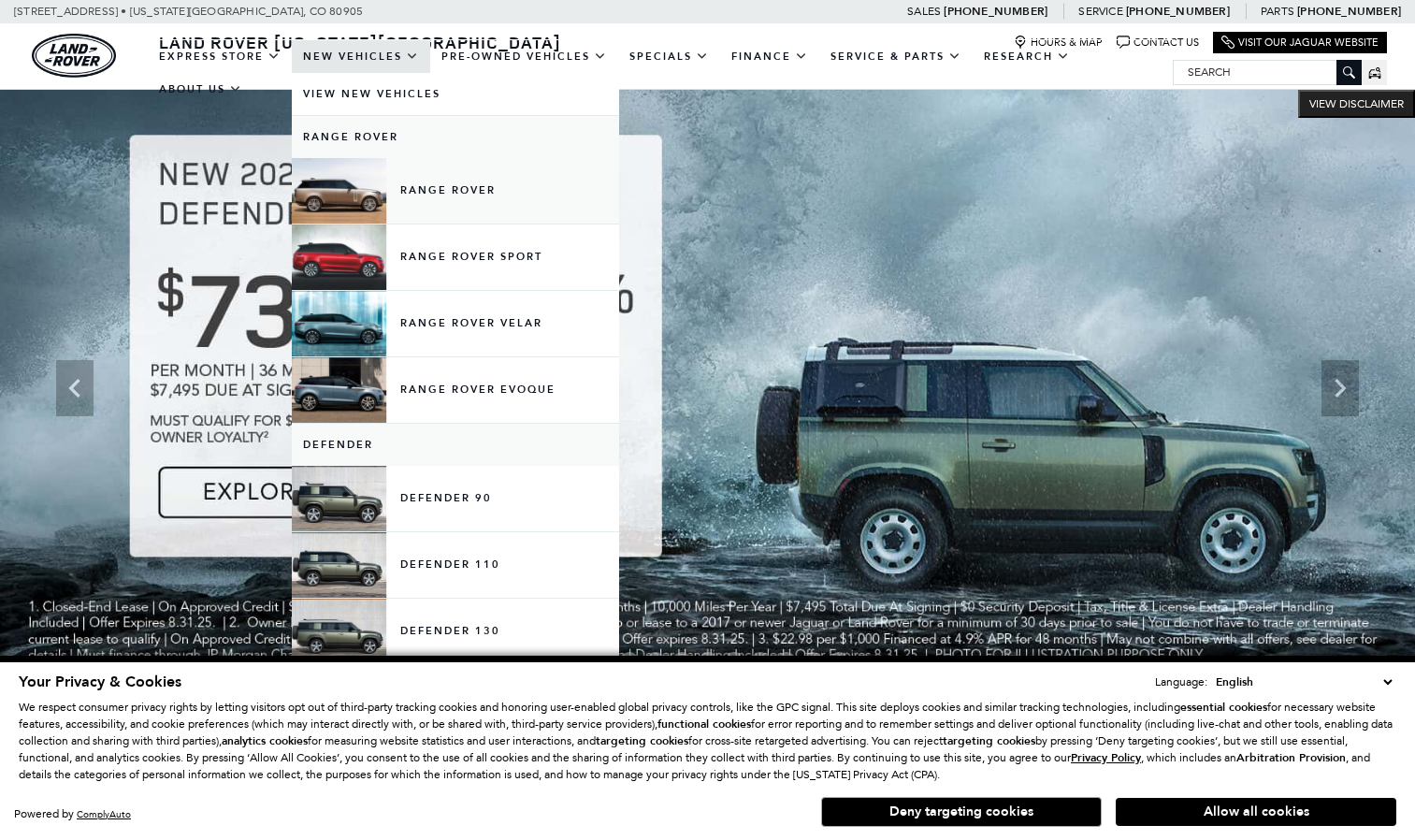
click at [430, 180] on link "Range Rover" at bounding box center [455, 191] width 327 height 66
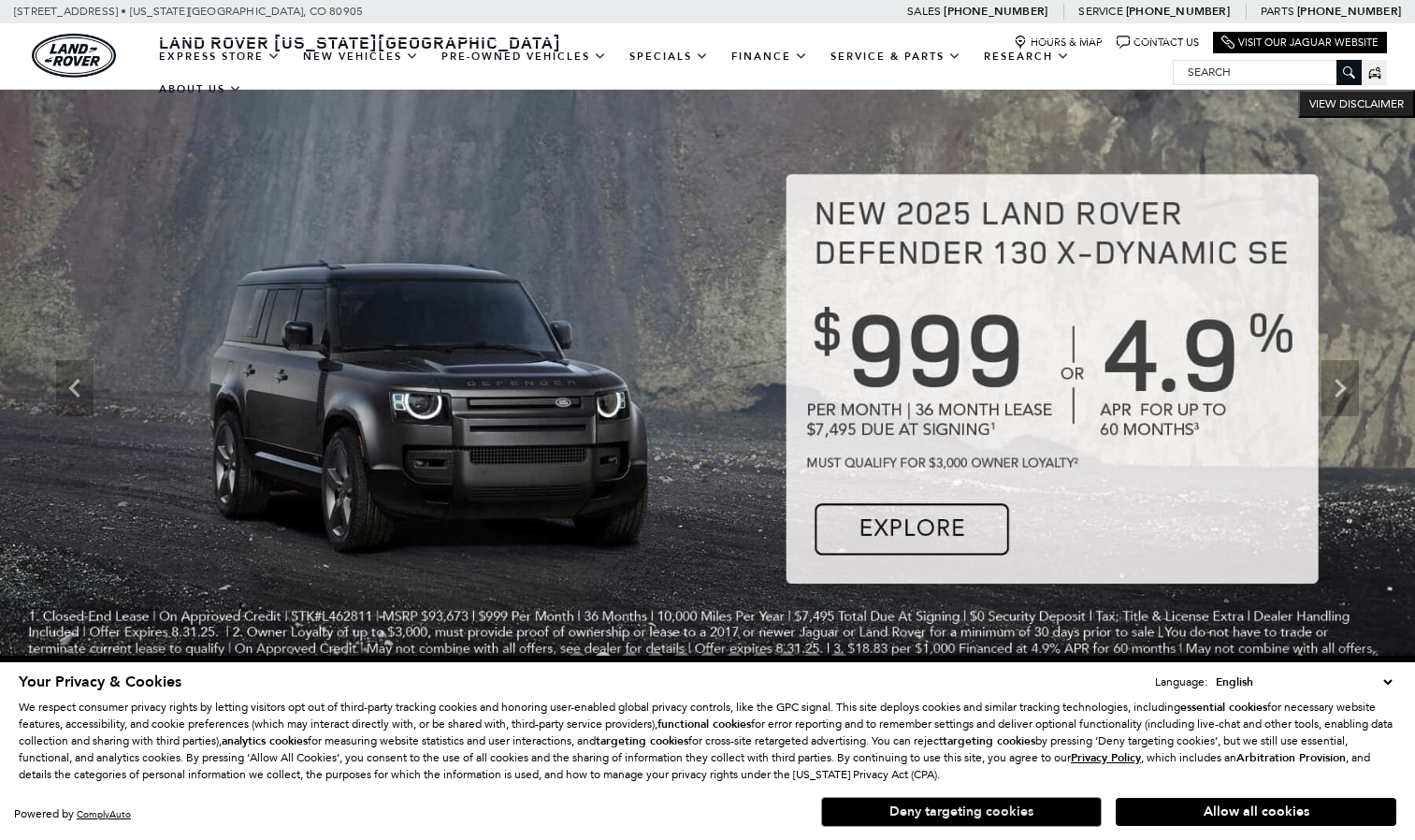
click at [981, 816] on button "Deny targeting cookies" at bounding box center [961, 812] width 280 height 30
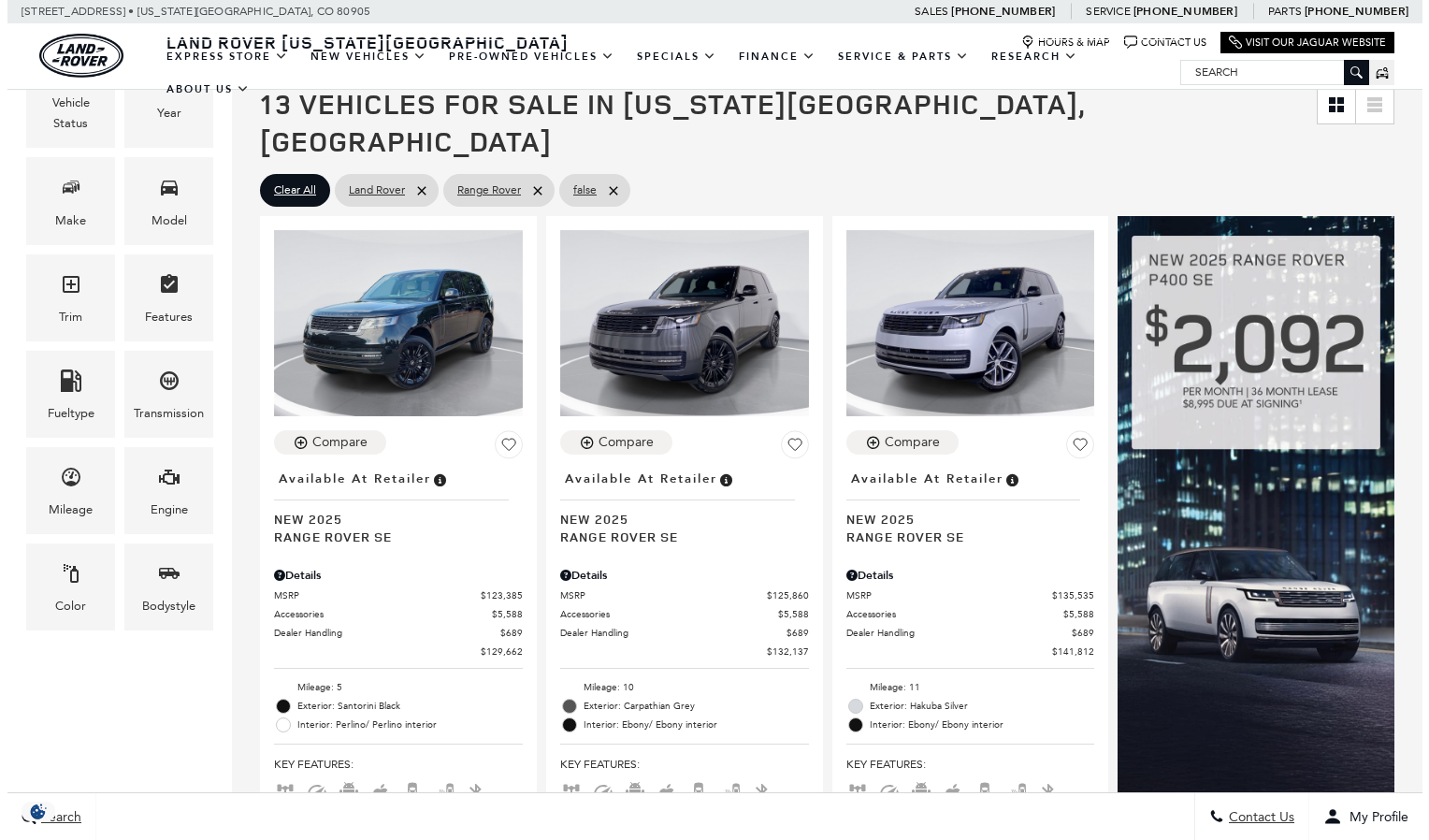
scroll to position [435, 0]
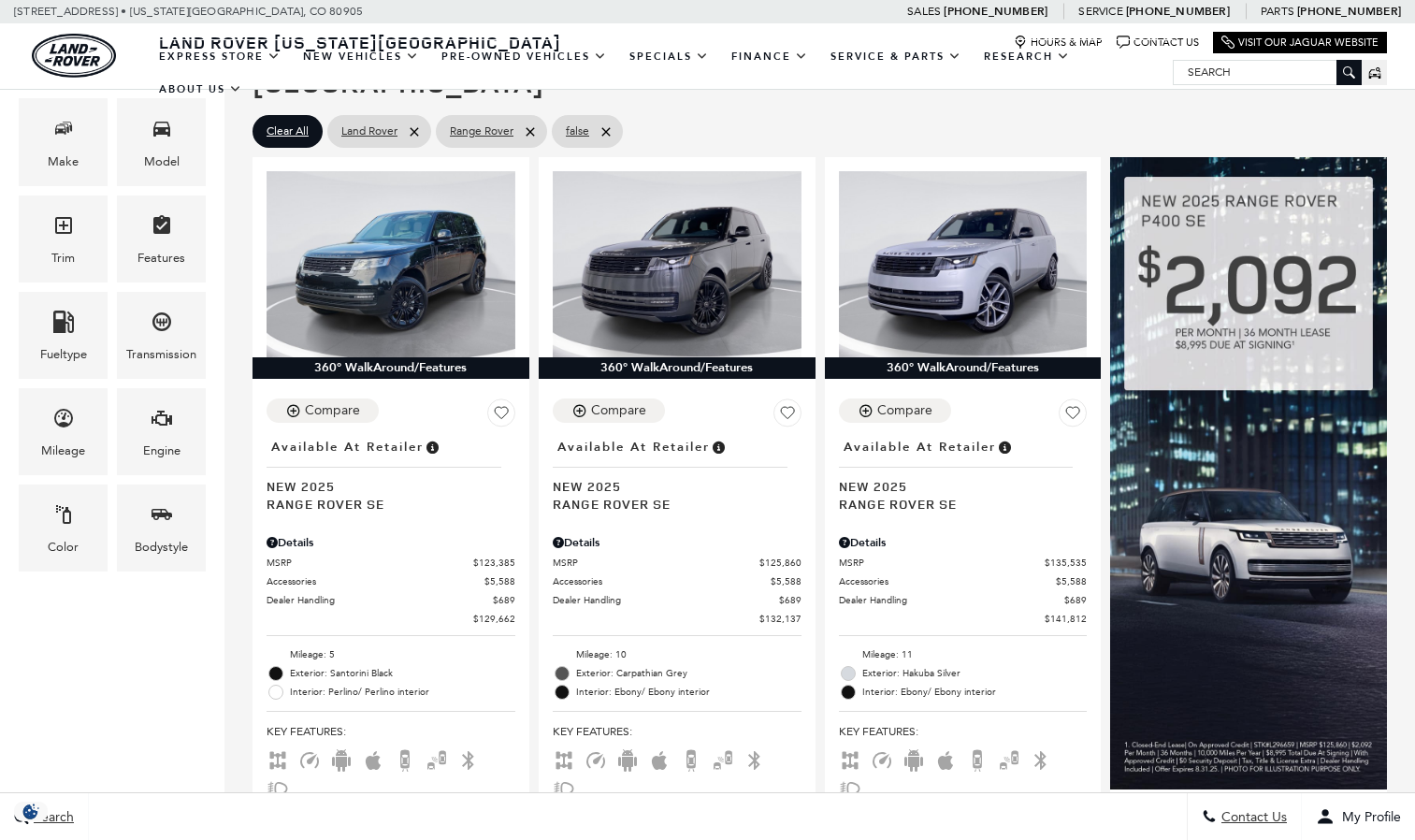
drag, startPoint x: 1423, startPoint y: 79, endPoint x: 1420, endPoint y: 202, distance: 123.0
click at [148, 426] on div "Engine" at bounding box center [161, 431] width 89 height 87
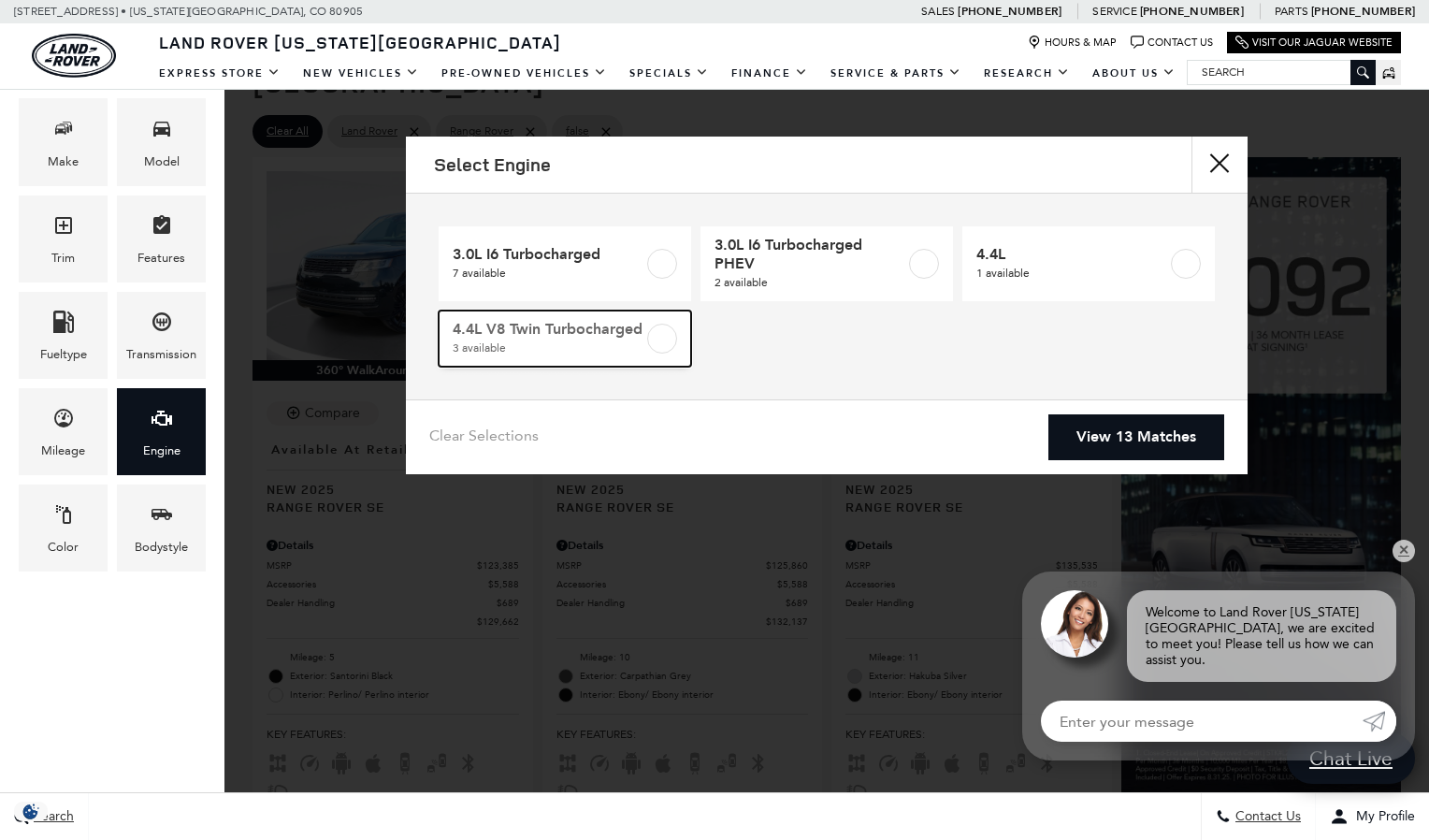
click at [660, 345] on label at bounding box center [662, 338] width 30 height 30
type input "$147,525"
checkbox input "true"
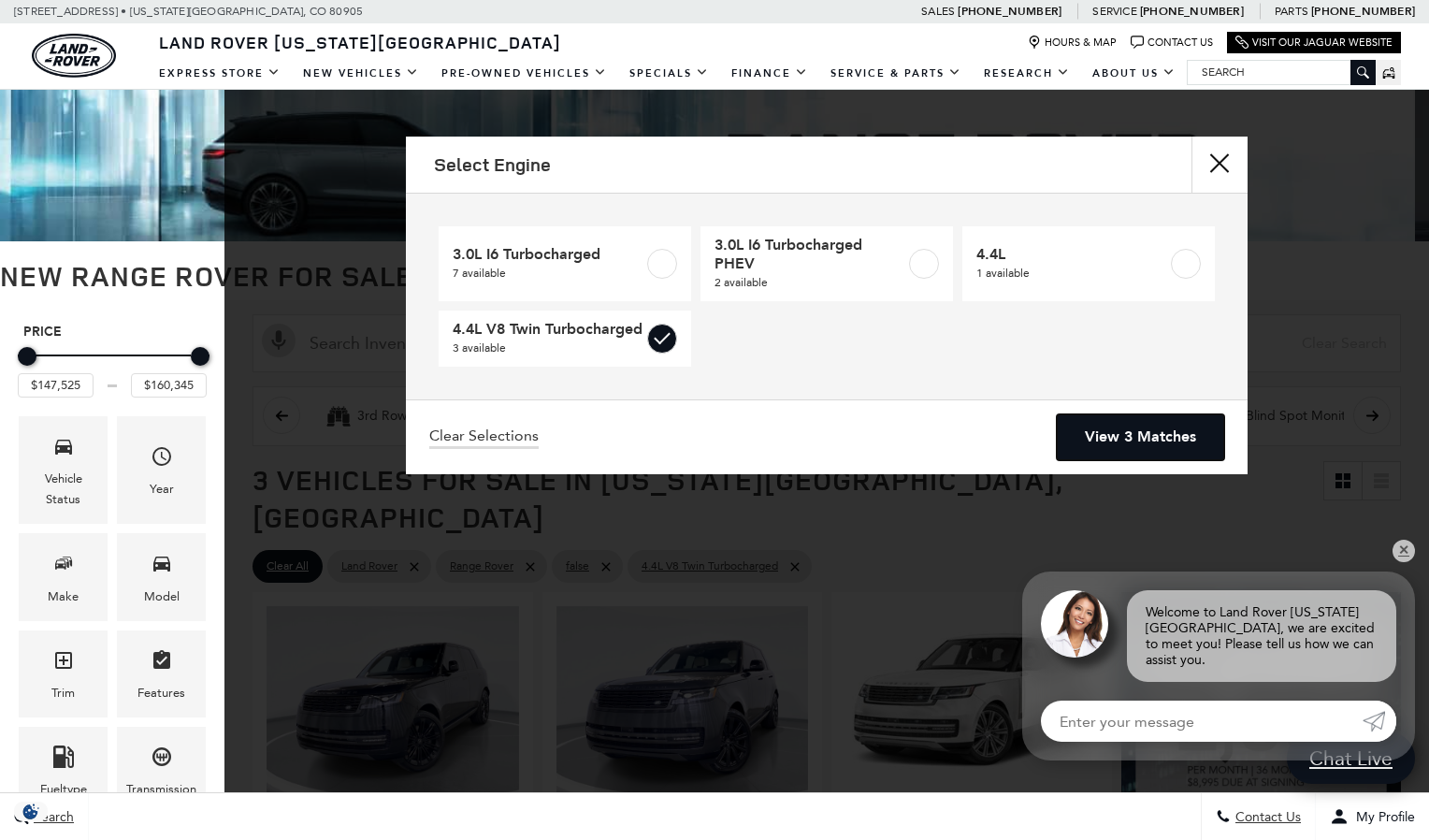
click at [1136, 437] on link "View 3 Matches" at bounding box center [1140, 437] width 168 height 46
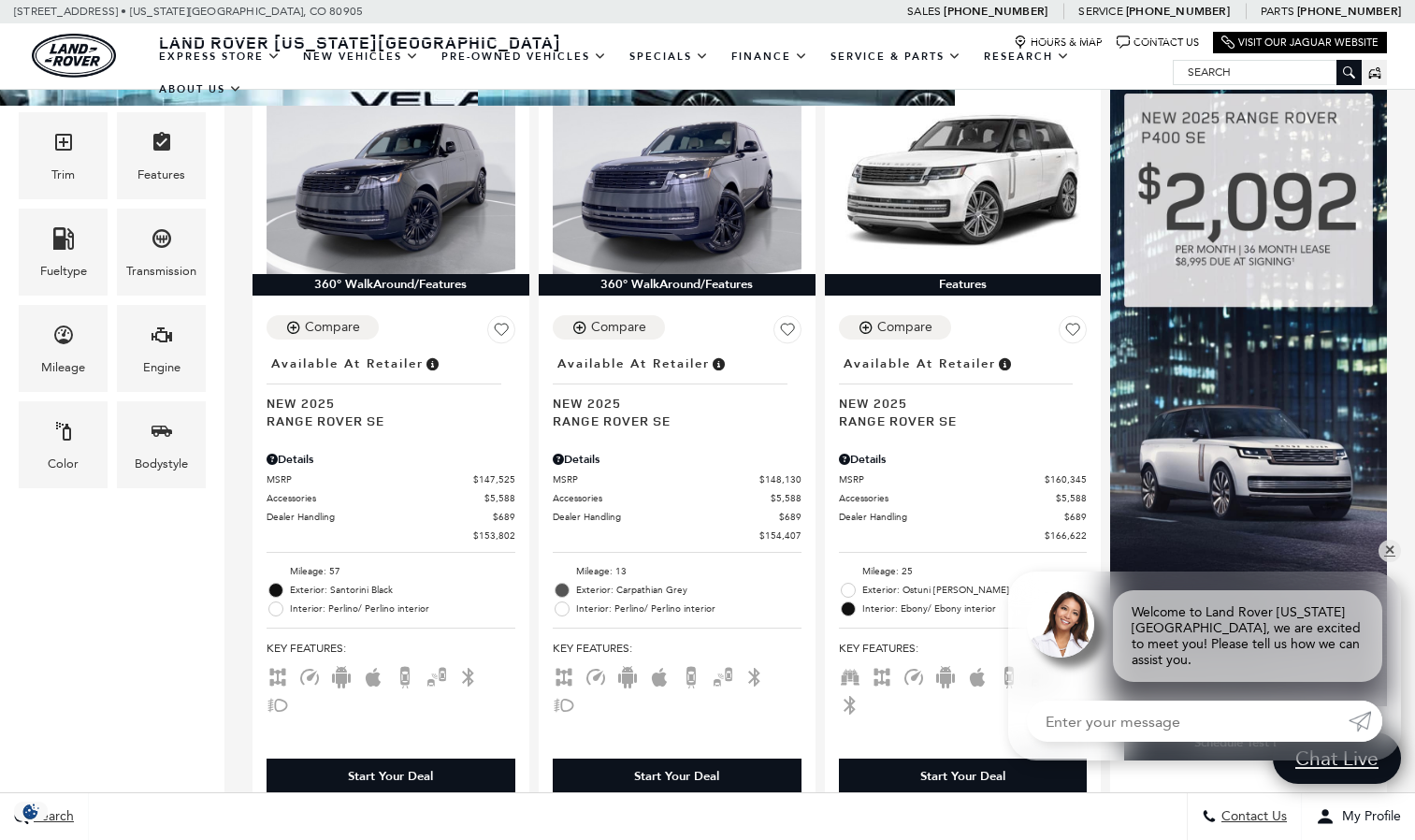
scroll to position [428, 0]
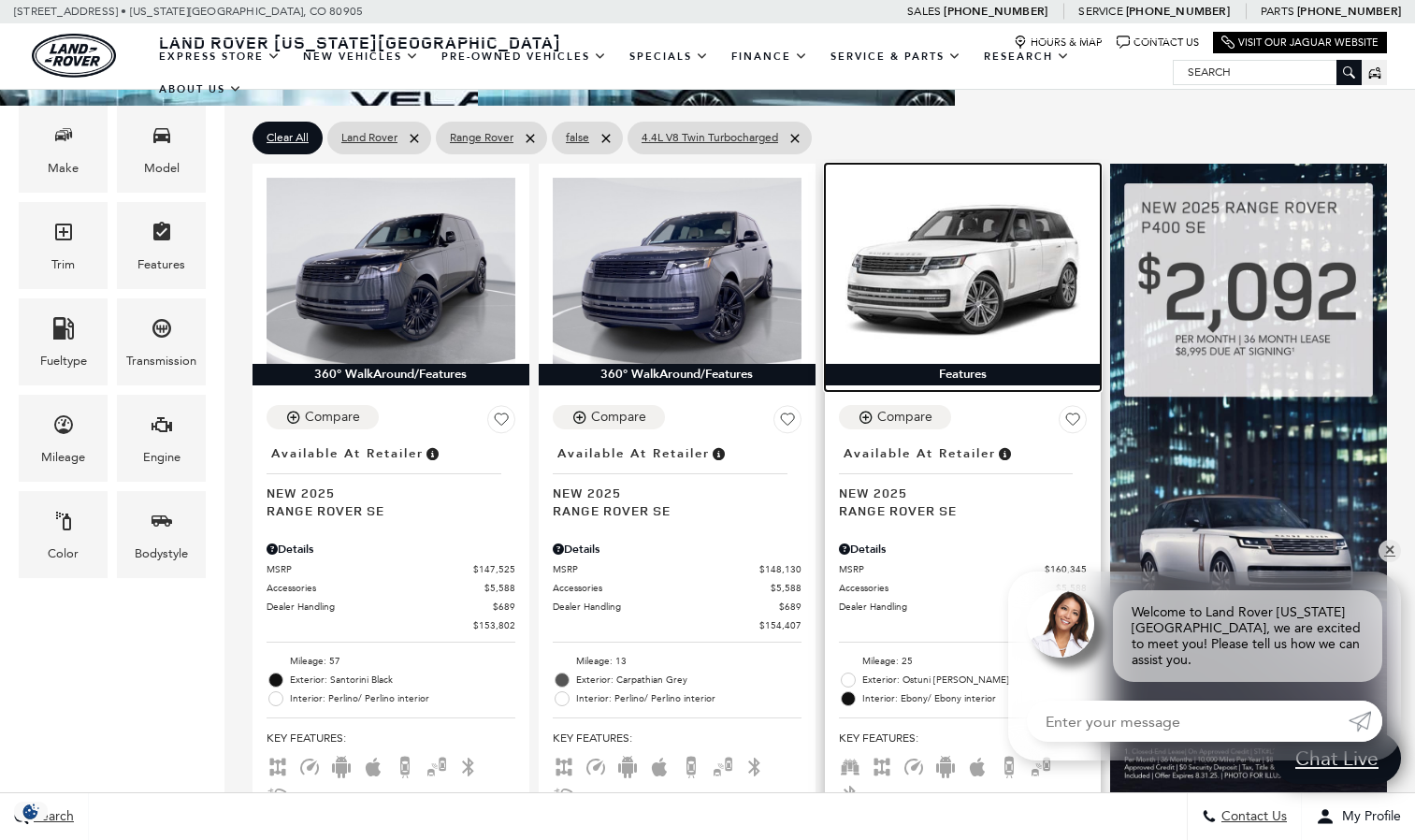
click at [993, 223] on img at bounding box center [963, 271] width 248 height 187
